Goal: Transaction & Acquisition: Purchase product/service

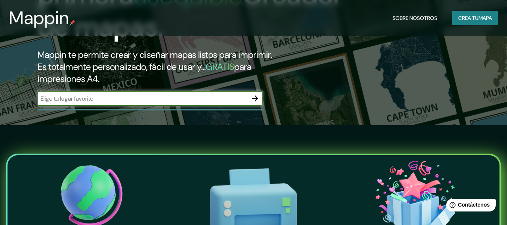
scroll to position [98, 0]
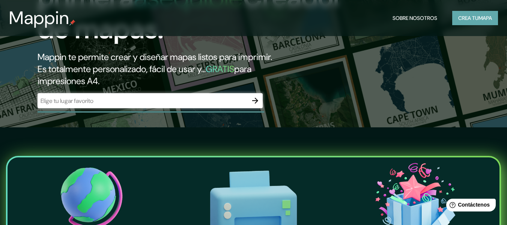
click at [487, 15] on font "mapa" at bounding box center [486, 18] width 14 height 7
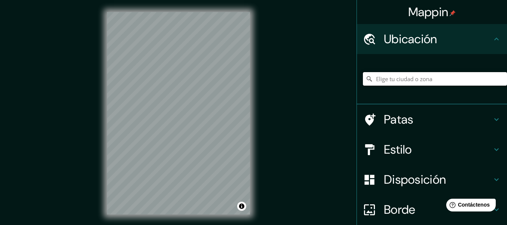
click at [453, 81] on input "Elige tu ciudad o zona" at bounding box center [435, 79] width 144 height 14
paste input "-0.258059, -79.155897"
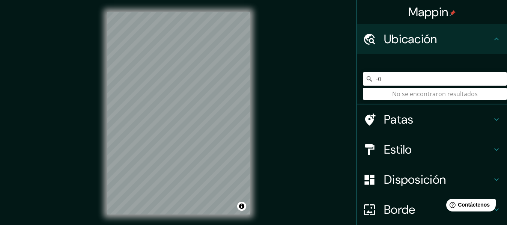
type input "-"
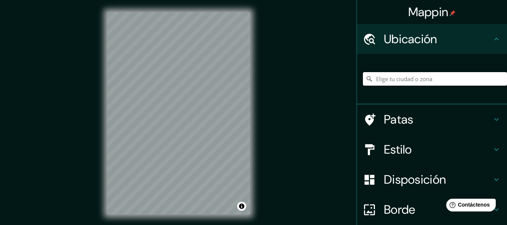
paste input "-0.258059, -79.155897"
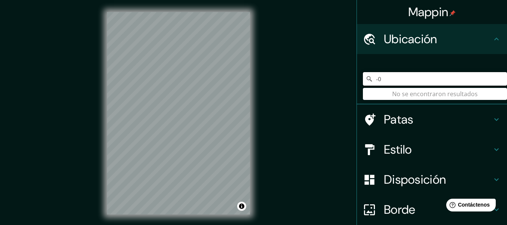
type input "-"
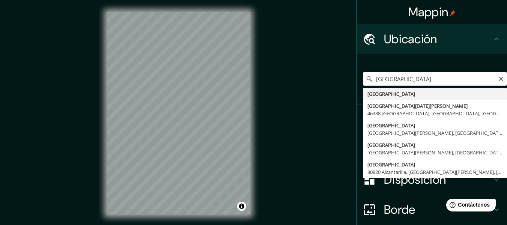
click at [414, 78] on input "[GEOGRAPHIC_DATA]" at bounding box center [435, 79] width 144 height 14
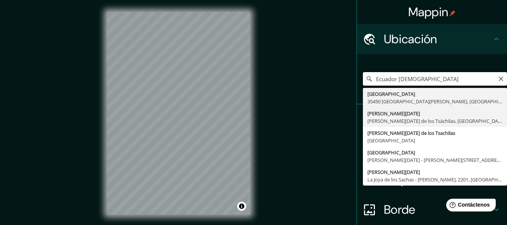
type input "[PERSON_NAME][DATE], [PERSON_NAME][GEOGRAPHIC_DATA][DATE], [GEOGRAPHIC_DATA]"
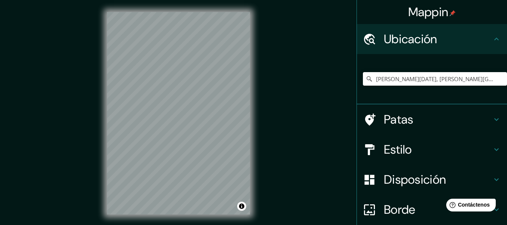
click at [404, 141] on div "Estilo" at bounding box center [432, 149] width 150 height 30
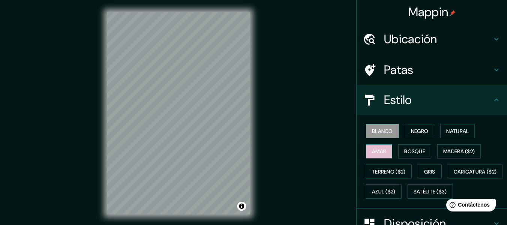
click at [373, 151] on font "Amar" at bounding box center [379, 151] width 14 height 7
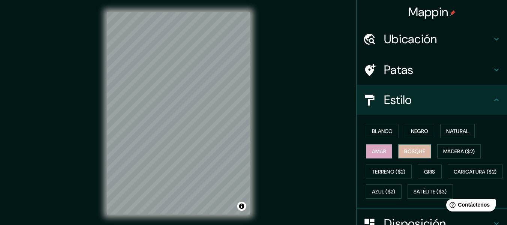
click at [407, 155] on font "Bosque" at bounding box center [414, 151] width 21 height 10
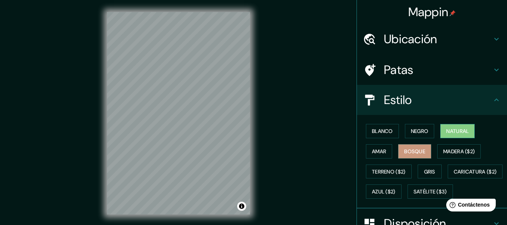
click at [448, 136] on font "Natural" at bounding box center [457, 131] width 23 height 10
click at [424, 176] on font "Gris" at bounding box center [429, 172] width 11 height 10
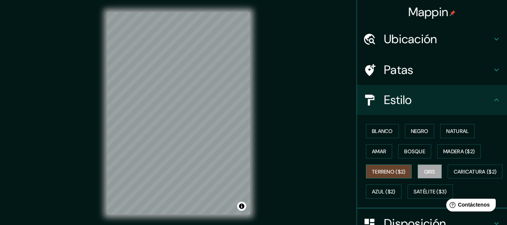
click at [380, 174] on font "Terreno ($2)" at bounding box center [389, 171] width 34 height 7
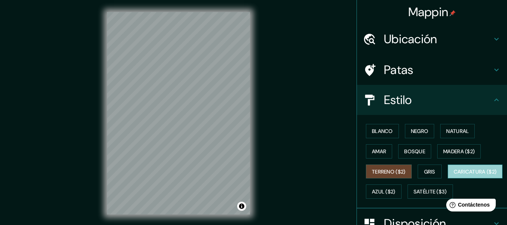
click at [454, 175] on font "Caricatura ($2)" at bounding box center [475, 171] width 43 height 7
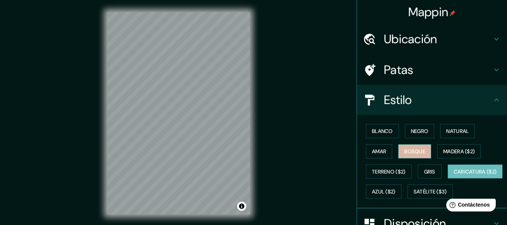
click at [417, 145] on button "Bosque" at bounding box center [414, 151] width 33 height 14
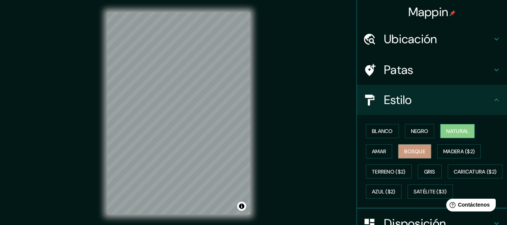
click at [447, 135] on font "Natural" at bounding box center [457, 131] width 23 height 10
click at [444, 74] on h4 "Patas" at bounding box center [438, 69] width 108 height 15
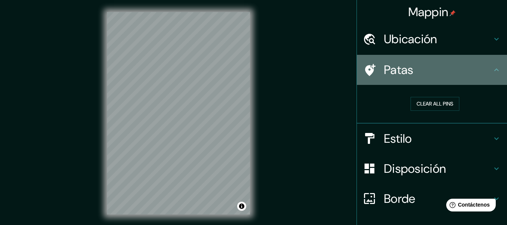
click at [503, 65] on div "Mappin Ubicación [PERSON_NAME][DATE], [PERSON_NAME][GEOGRAPHIC_DATA][DATE], [GE…" at bounding box center [432, 112] width 151 height 225
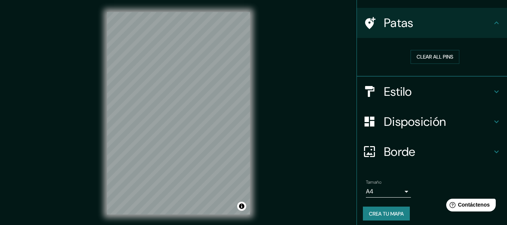
scroll to position [51, 0]
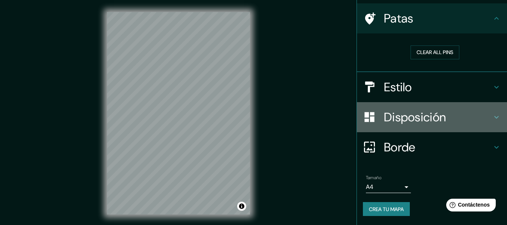
click at [470, 118] on h4 "Disposición" at bounding box center [438, 117] width 108 height 15
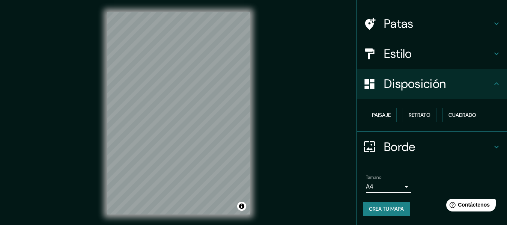
scroll to position [46, 0]
click at [384, 114] on font "Paisaje" at bounding box center [381, 115] width 19 height 7
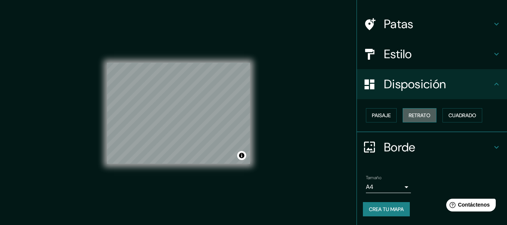
click at [419, 120] on font "Retrato" at bounding box center [420, 115] width 22 height 10
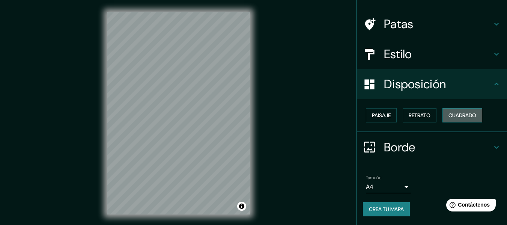
click at [467, 119] on font "Cuadrado" at bounding box center [463, 115] width 28 height 10
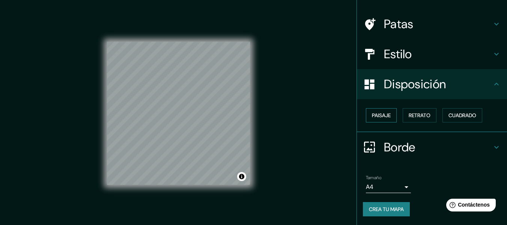
click at [373, 114] on font "Paisaje" at bounding box center [381, 115] width 19 height 7
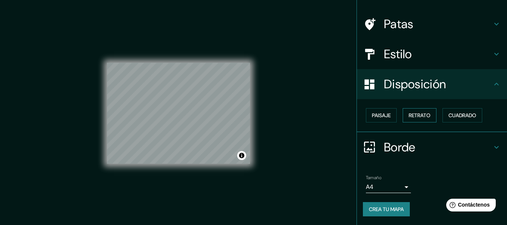
click at [420, 111] on font "Retrato" at bounding box center [420, 115] width 22 height 10
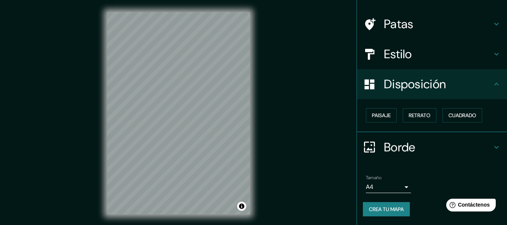
click at [450, 152] on h4 "Borde" at bounding box center [438, 147] width 108 height 15
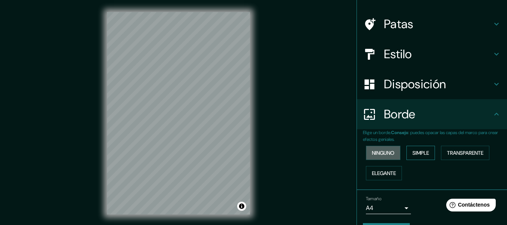
drag, startPoint x: 381, startPoint y: 156, endPoint x: 422, endPoint y: 156, distance: 41.3
click at [381, 155] on font "Ninguno" at bounding box center [383, 152] width 23 height 7
drag, startPoint x: 422, startPoint y: 157, endPoint x: 432, endPoint y: 154, distance: 10.8
click at [422, 157] on font "Simple" at bounding box center [421, 153] width 17 height 10
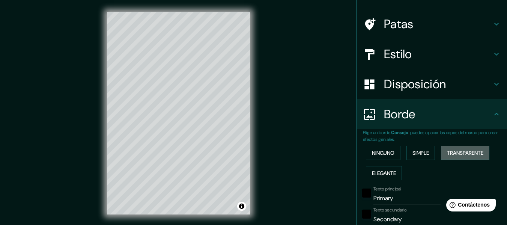
click at [447, 152] on font "Transparente" at bounding box center [465, 152] width 36 height 7
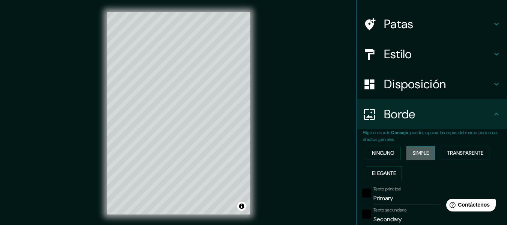
click at [413, 151] on font "Simple" at bounding box center [421, 152] width 17 height 7
